Goal: Check status: Check status

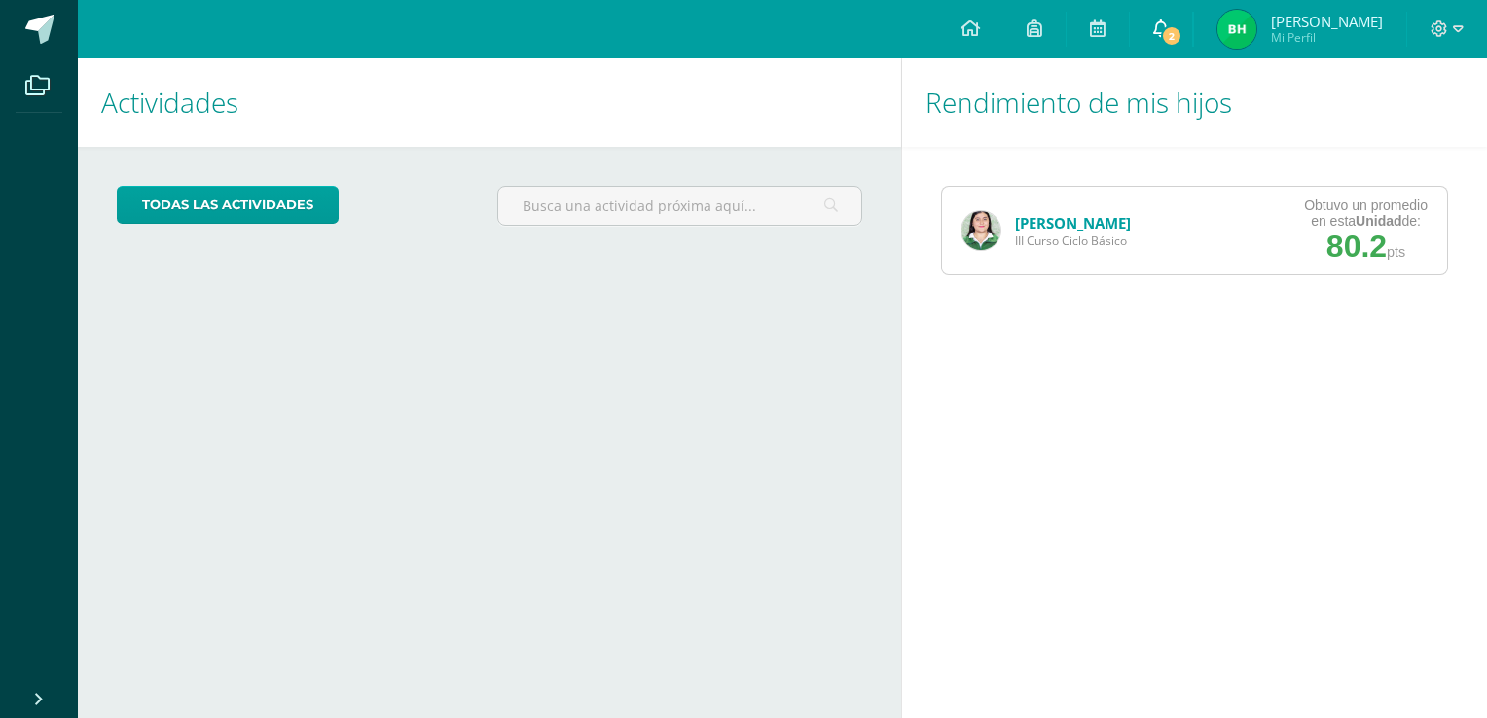
click at [1169, 25] on icon at bounding box center [1161, 28] width 16 height 18
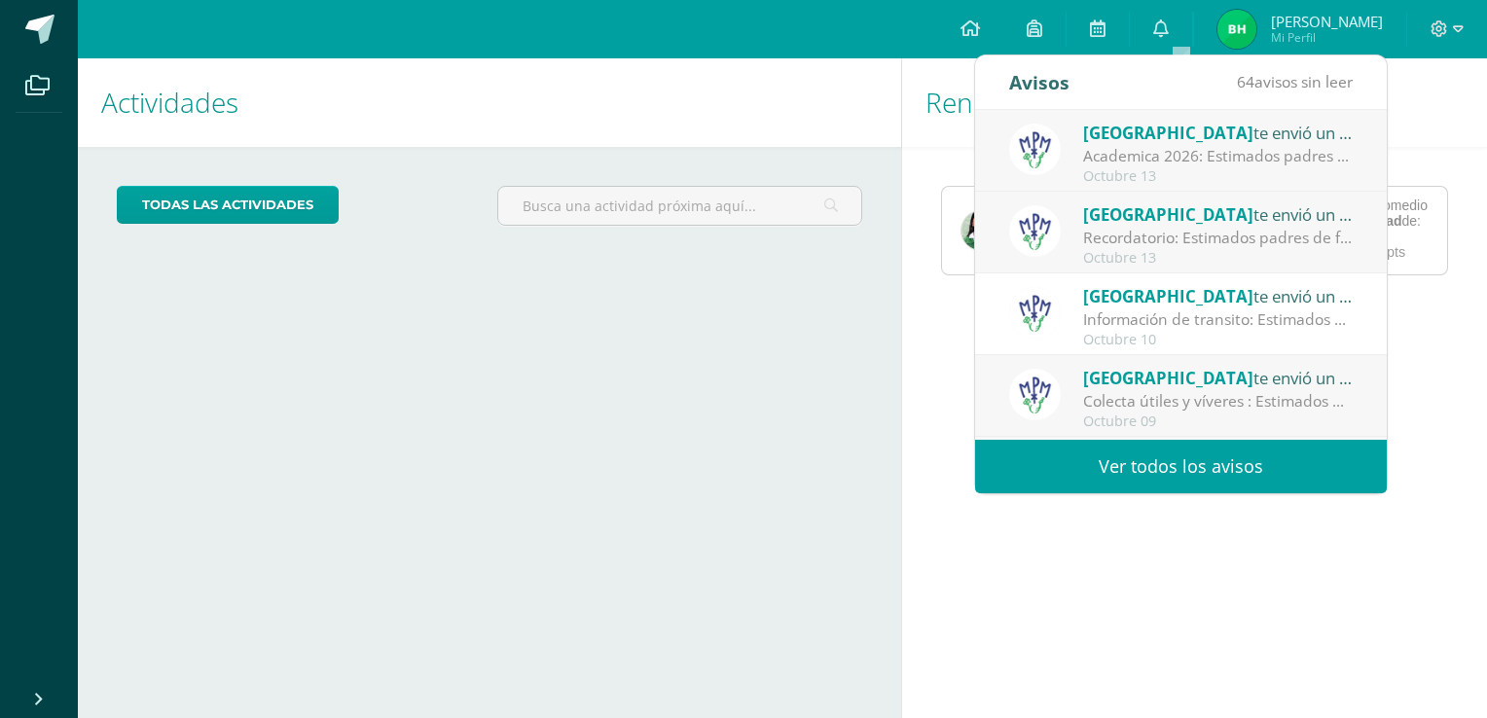
click at [1237, 143] on div "Colegio Monte te envió un aviso" at bounding box center [1218, 132] width 271 height 25
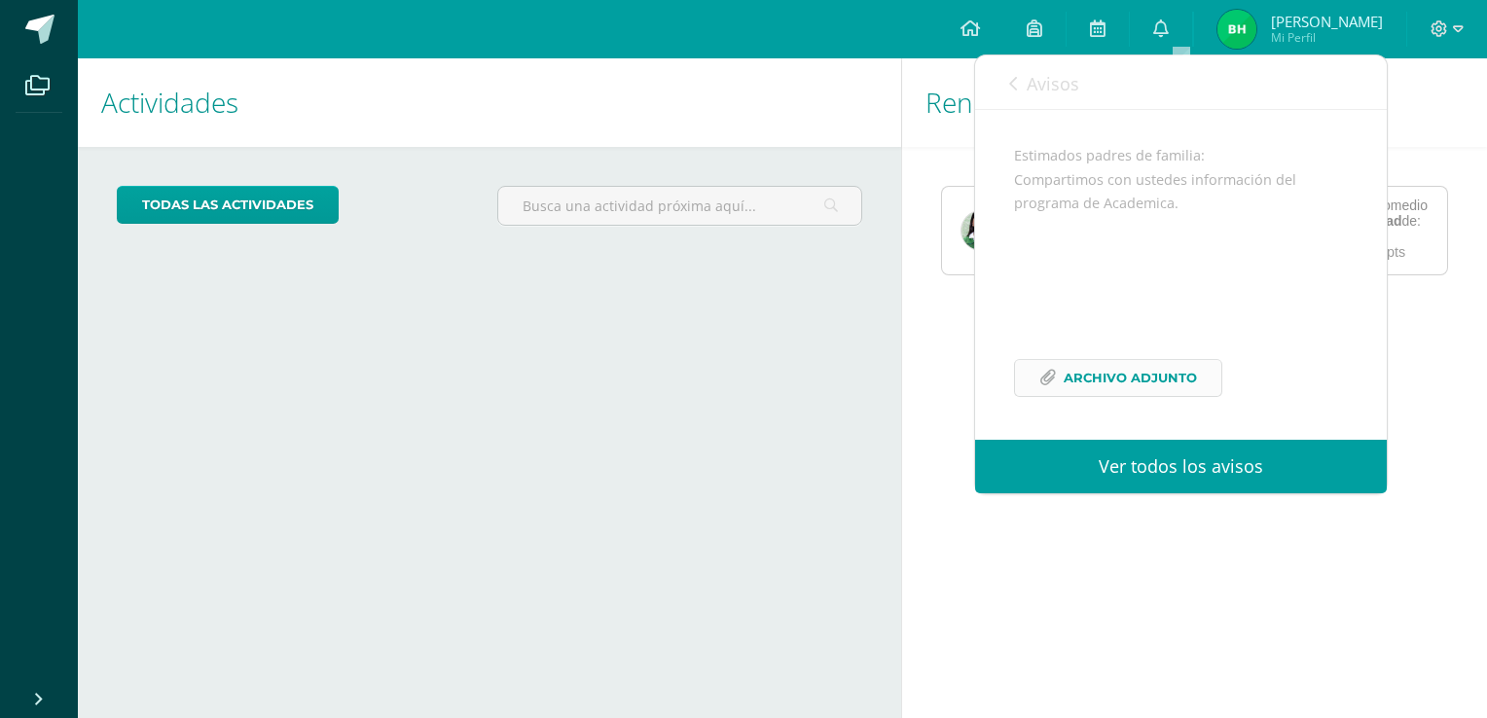
scroll to position [171, 0]
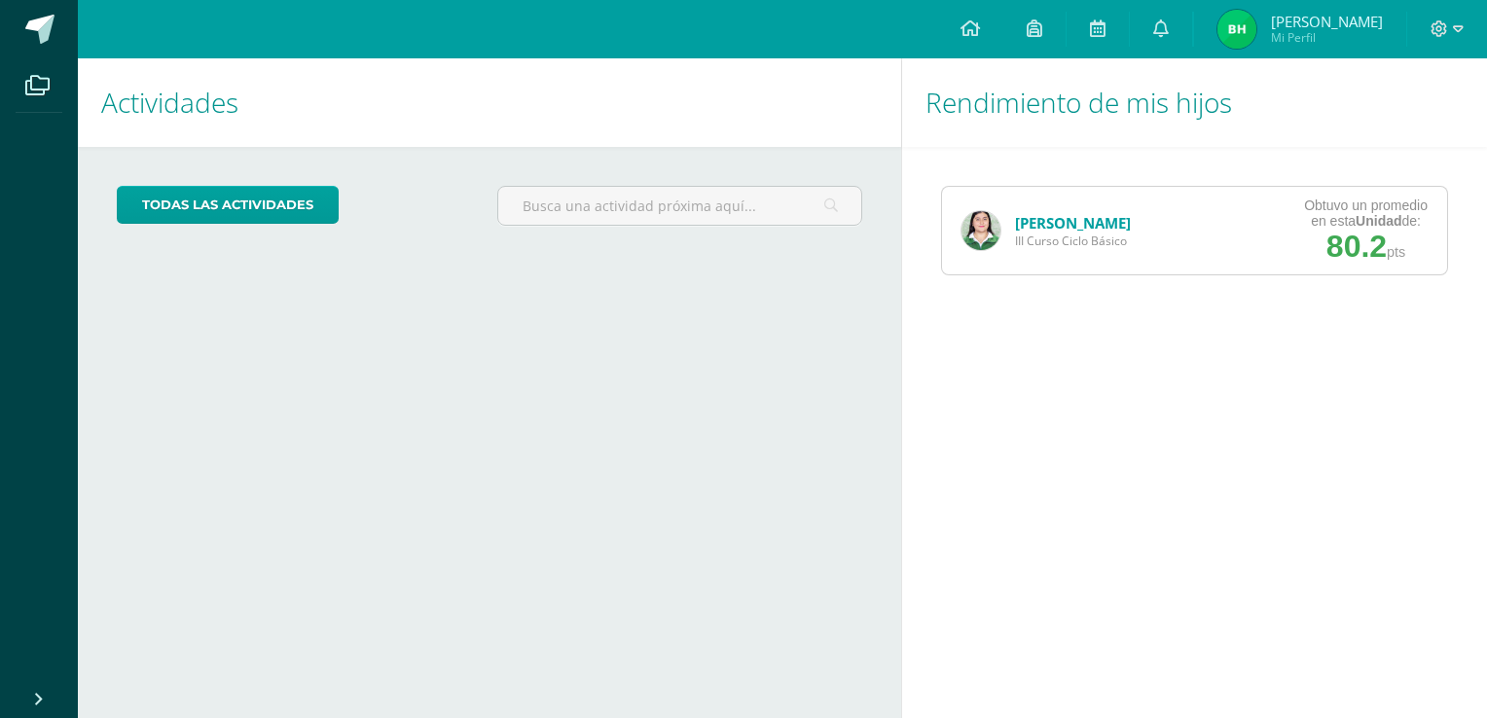
click at [1062, 632] on div "Rendimiento de mis hijos [PERSON_NAME] III Curso Ciclo Básico Obtuvo un promedi…" at bounding box center [1198, 388] width 594 height 660
click at [987, 230] on img at bounding box center [980, 230] width 39 height 39
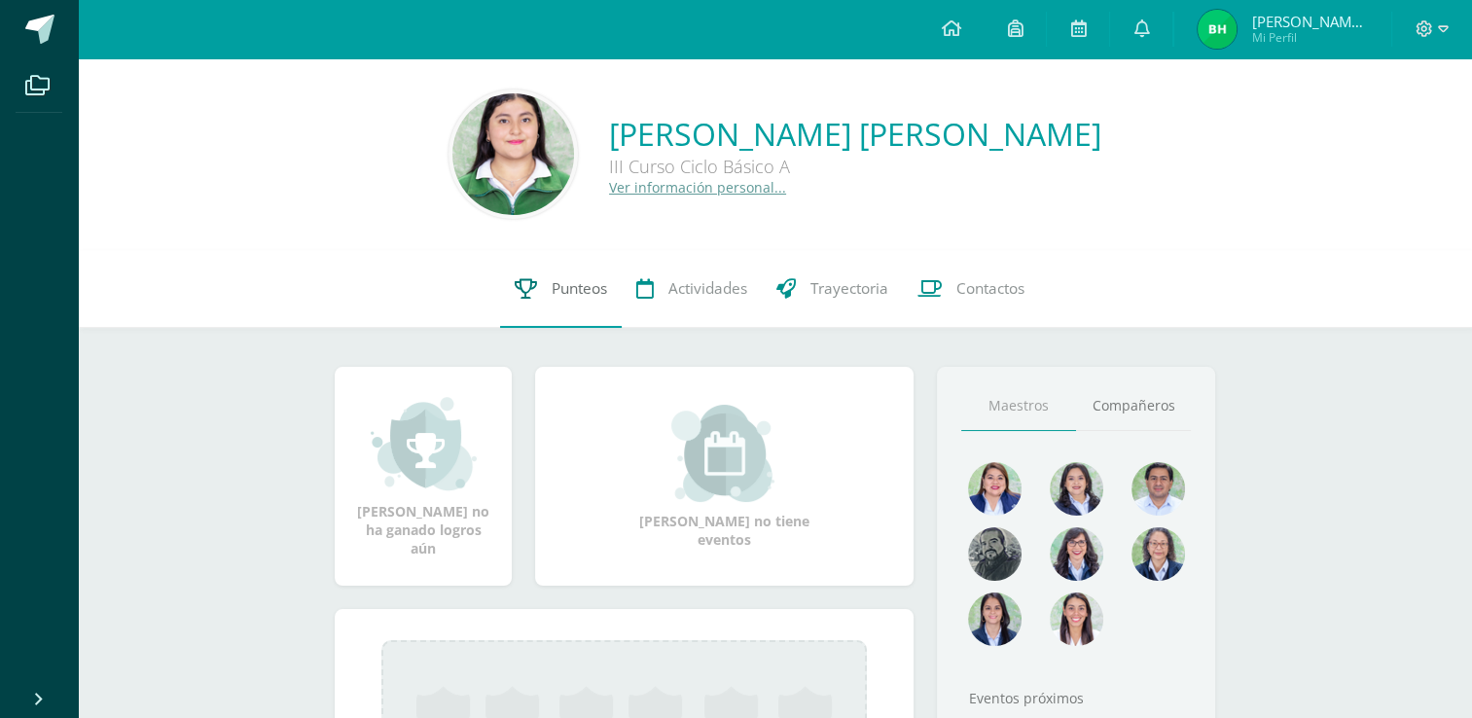
click at [585, 282] on span "Punteos" at bounding box center [579, 288] width 55 height 20
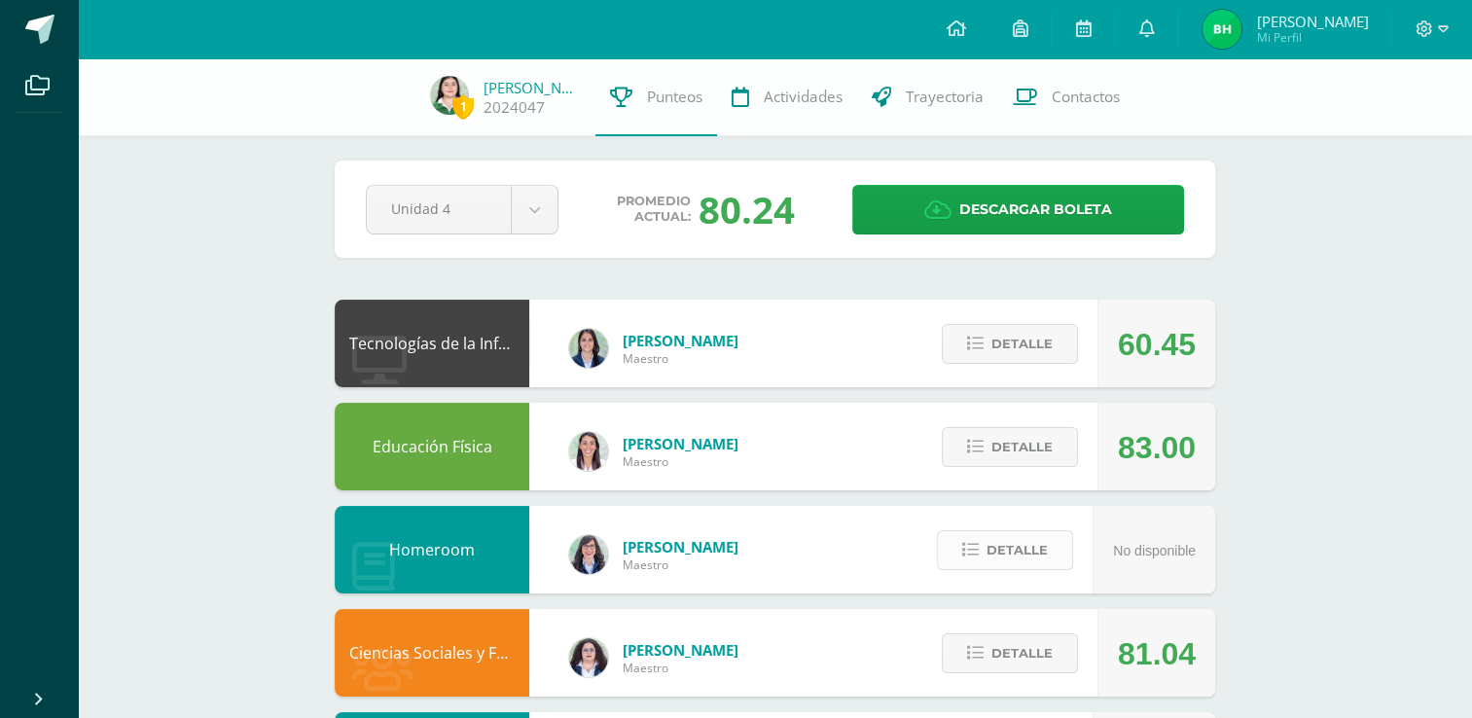
scroll to position [1, 0]
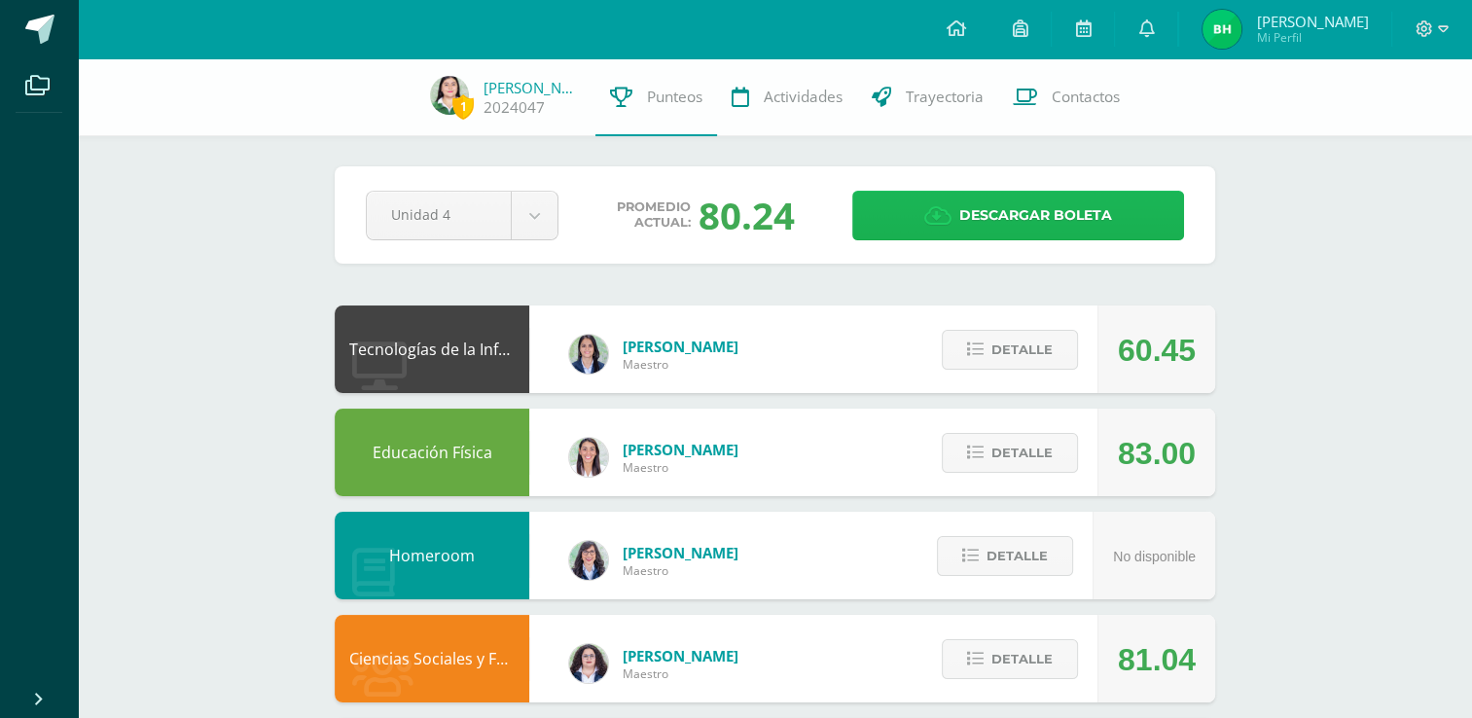
click at [885, 205] on link "Descargar boleta" at bounding box center [1018, 216] width 332 height 50
